Goal: Task Accomplishment & Management: Manage account settings

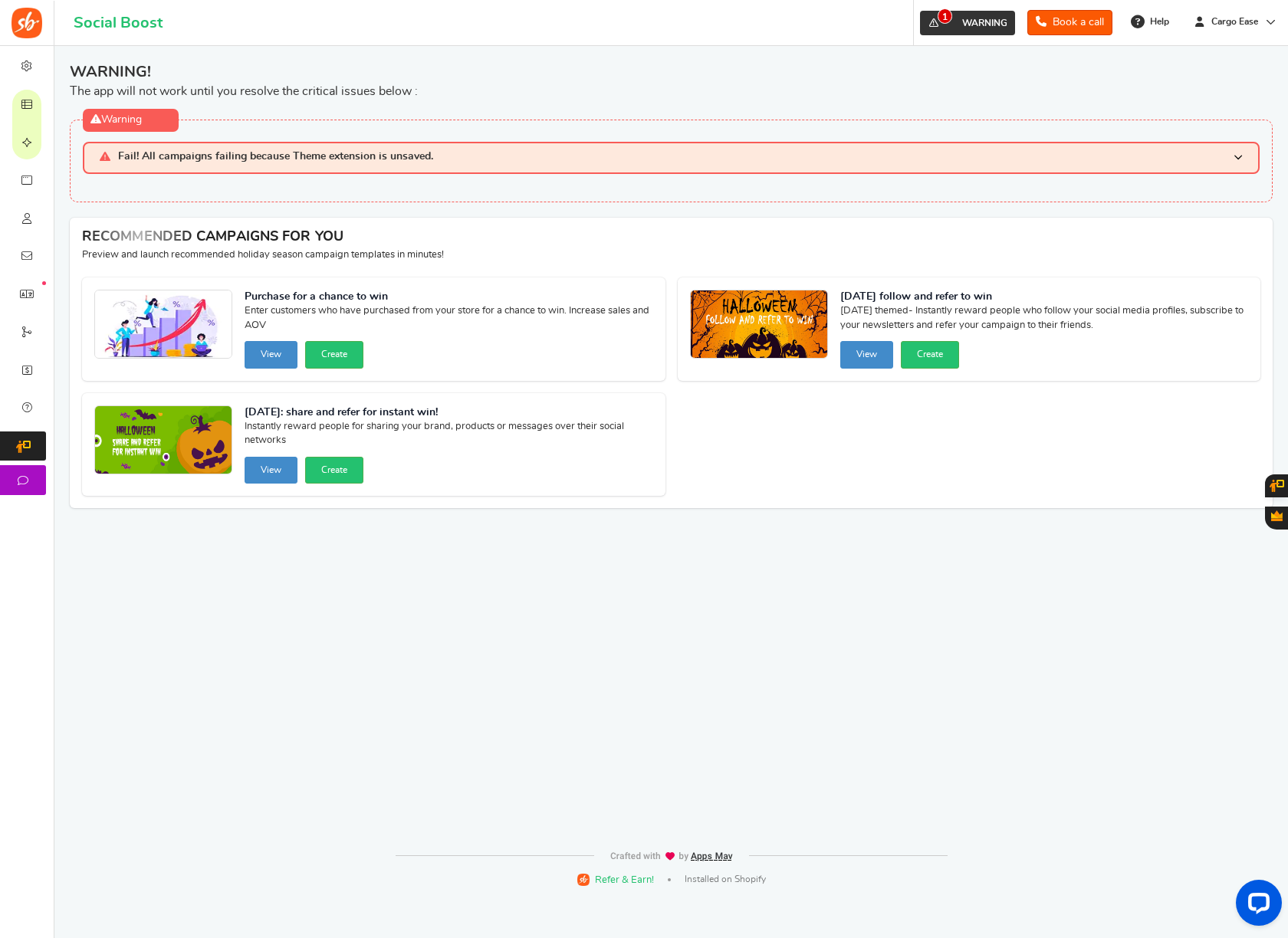
click at [940, 22] on span "1" at bounding box center [945, 15] width 15 height 15
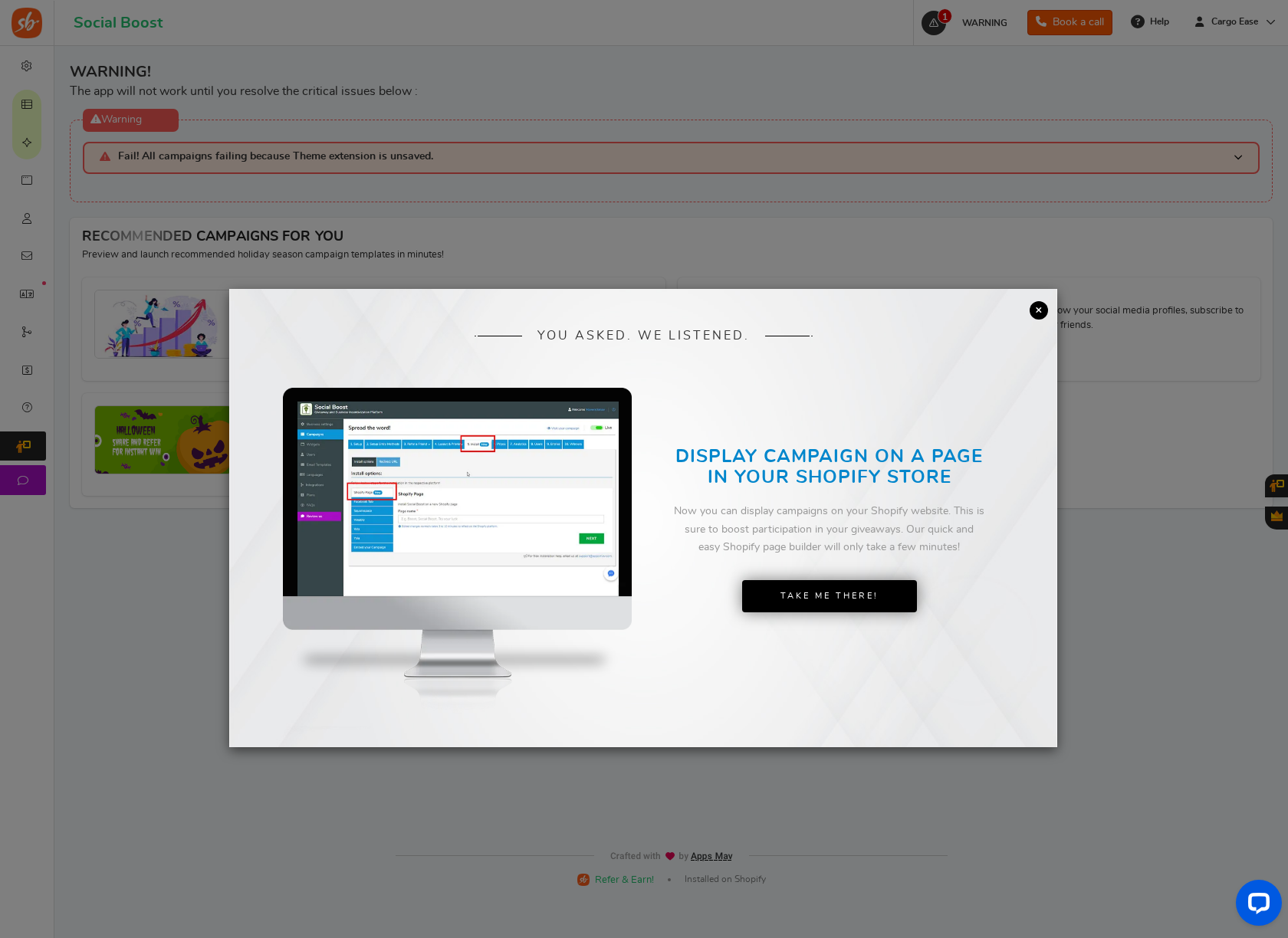
click at [1040, 307] on link "×" at bounding box center [1038, 310] width 19 height 19
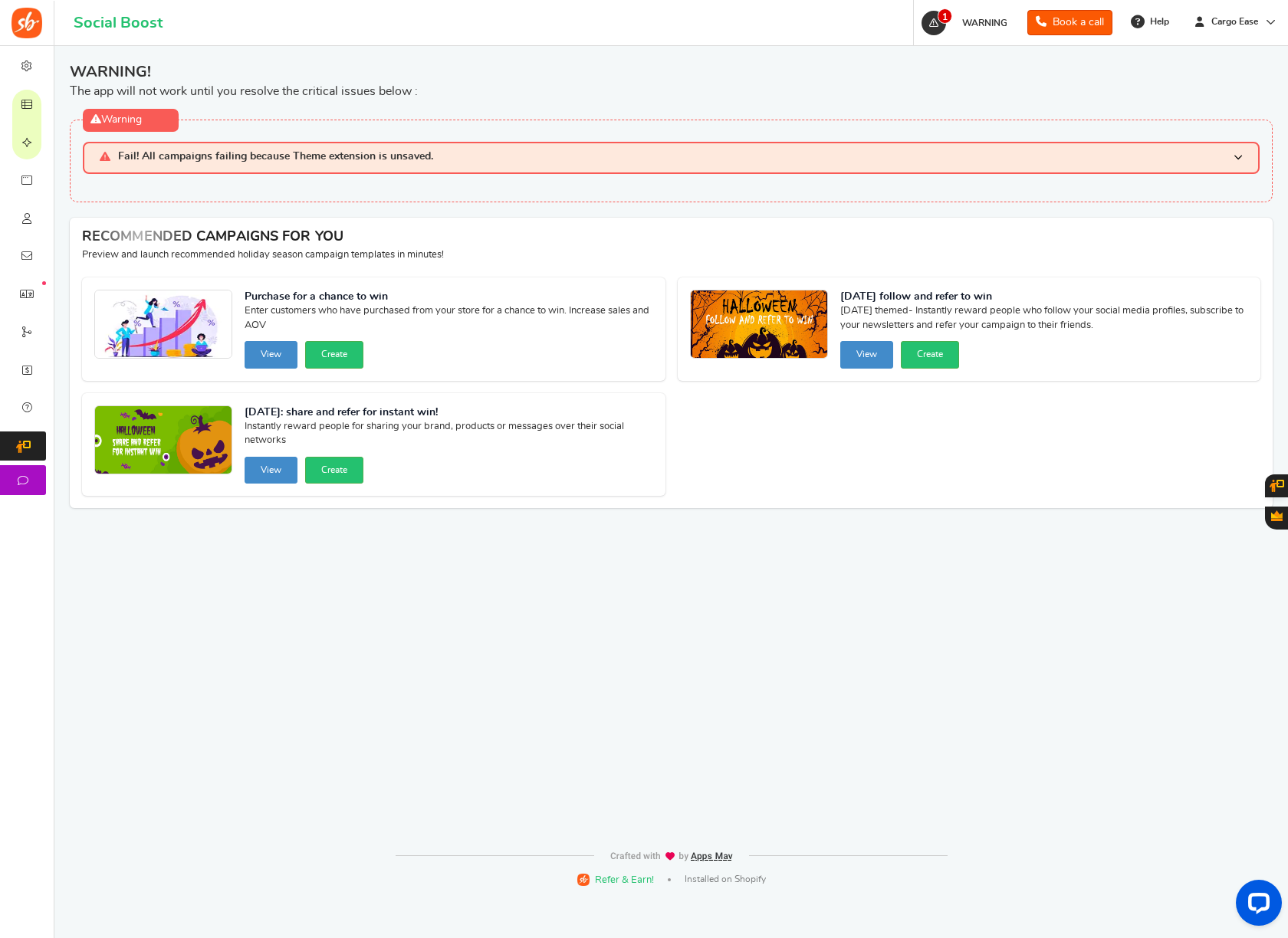
click at [41, 107] on link "Campaigns" at bounding box center [27, 104] width 54 height 38
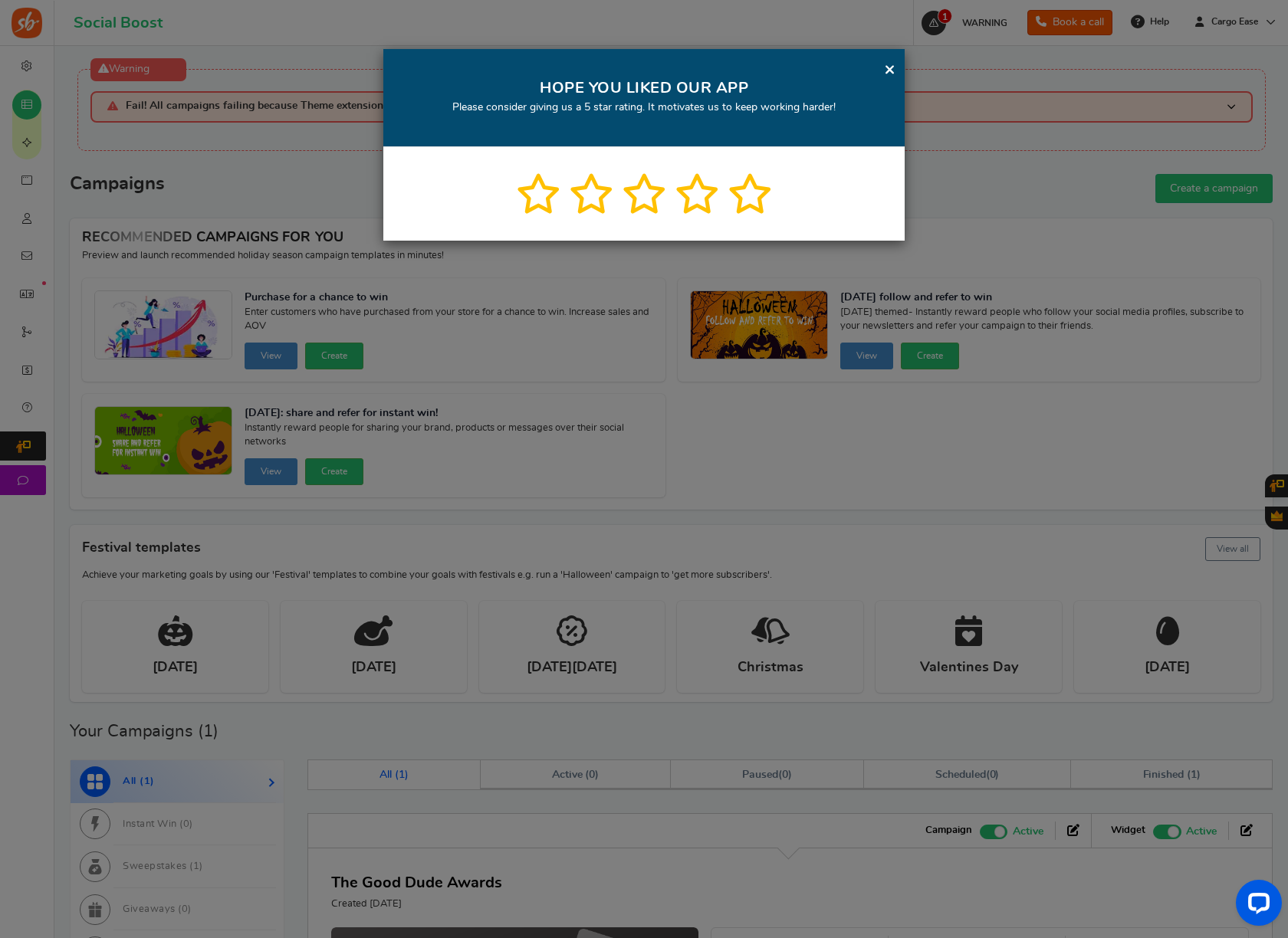
click at [884, 68] on link "×" at bounding box center [889, 69] width 11 height 20
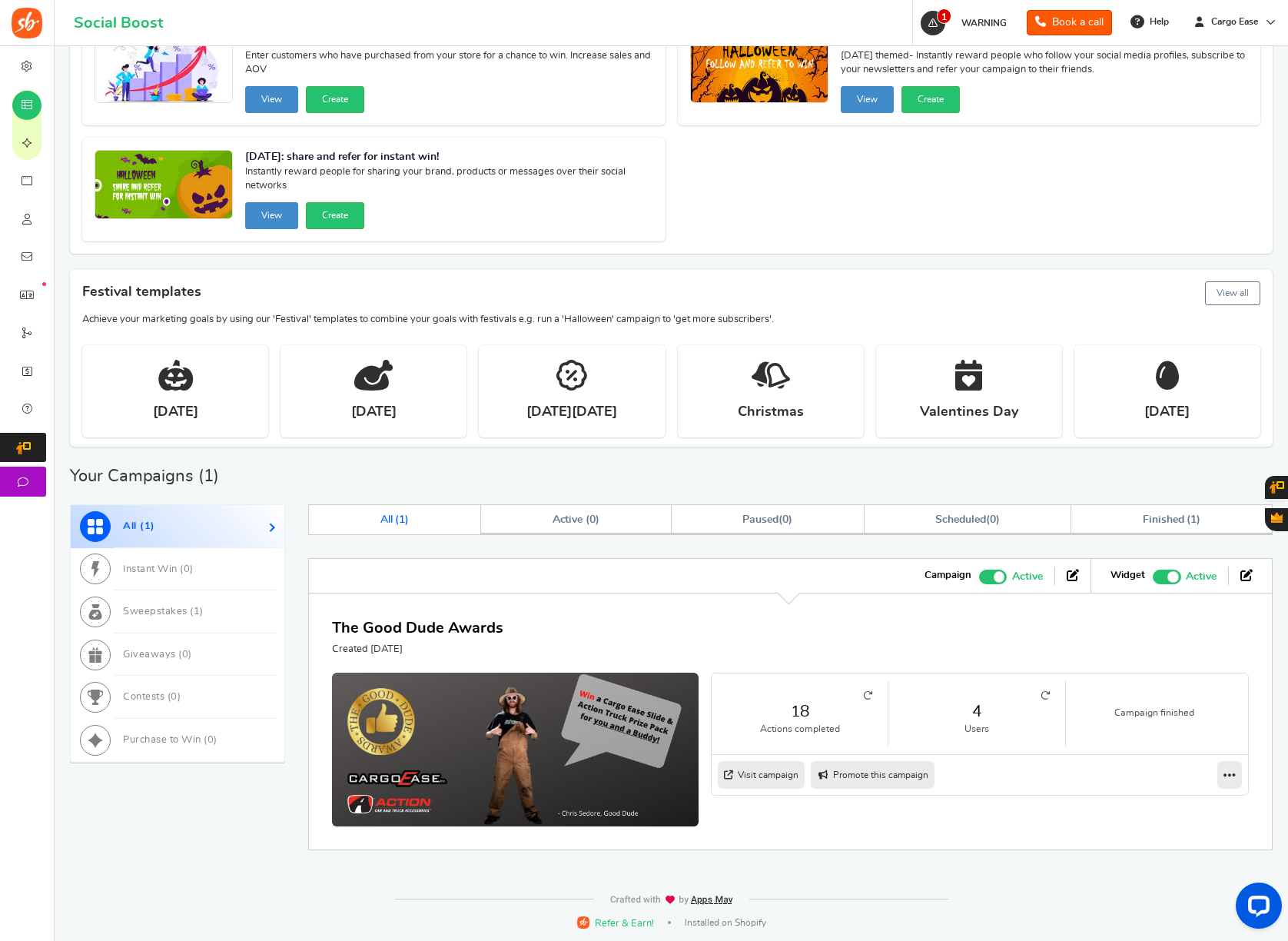
scroll to position [257, 0]
click at [1005, 580] on label "Active Paused" at bounding box center [1011, 576] width 64 height 19
click at [979, 580] on input "Active Paused" at bounding box center [979, 575] width 0 height 10
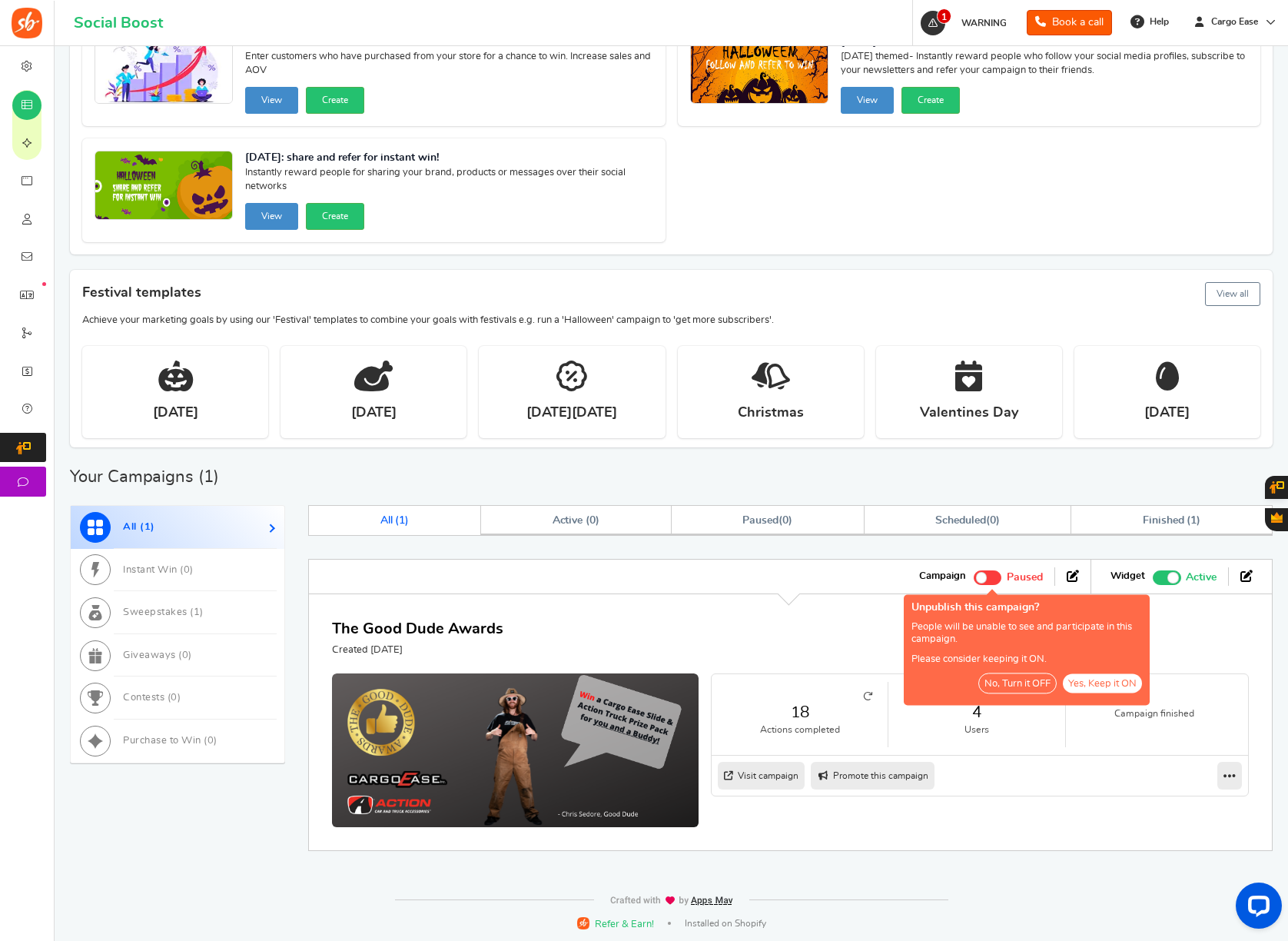
click at [1017, 689] on button "No, Turn it OFF" at bounding box center [1017, 683] width 78 height 20
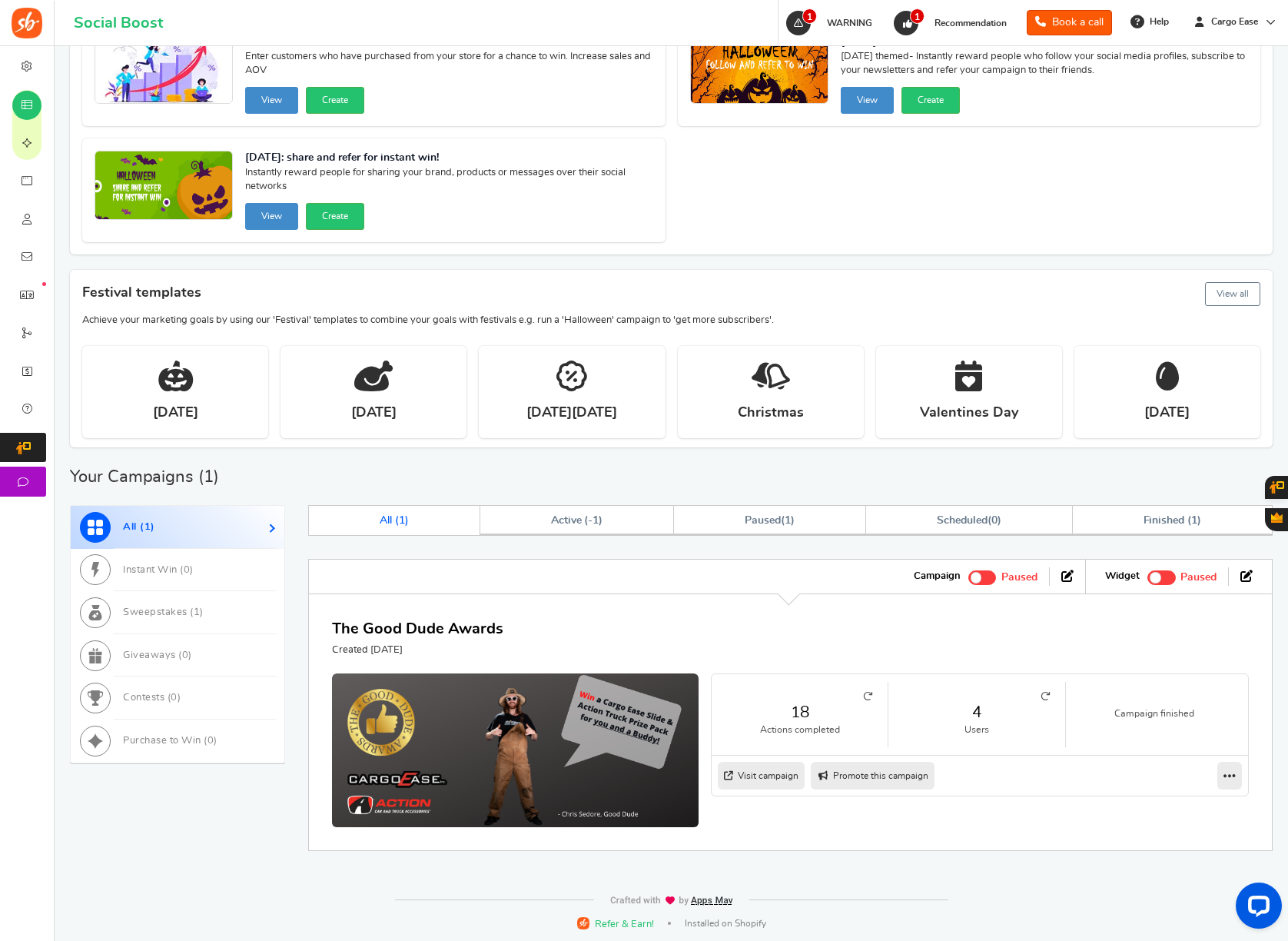
drag, startPoint x: 764, startPoint y: 564, endPoint x: 850, endPoint y: 566, distance: 86.0
click at [766, 564] on div "Campaign Active Paused Widget Recommended: TURN ON Active Paused" at bounding box center [790, 576] width 964 height 34
